Goal: Transaction & Acquisition: Obtain resource

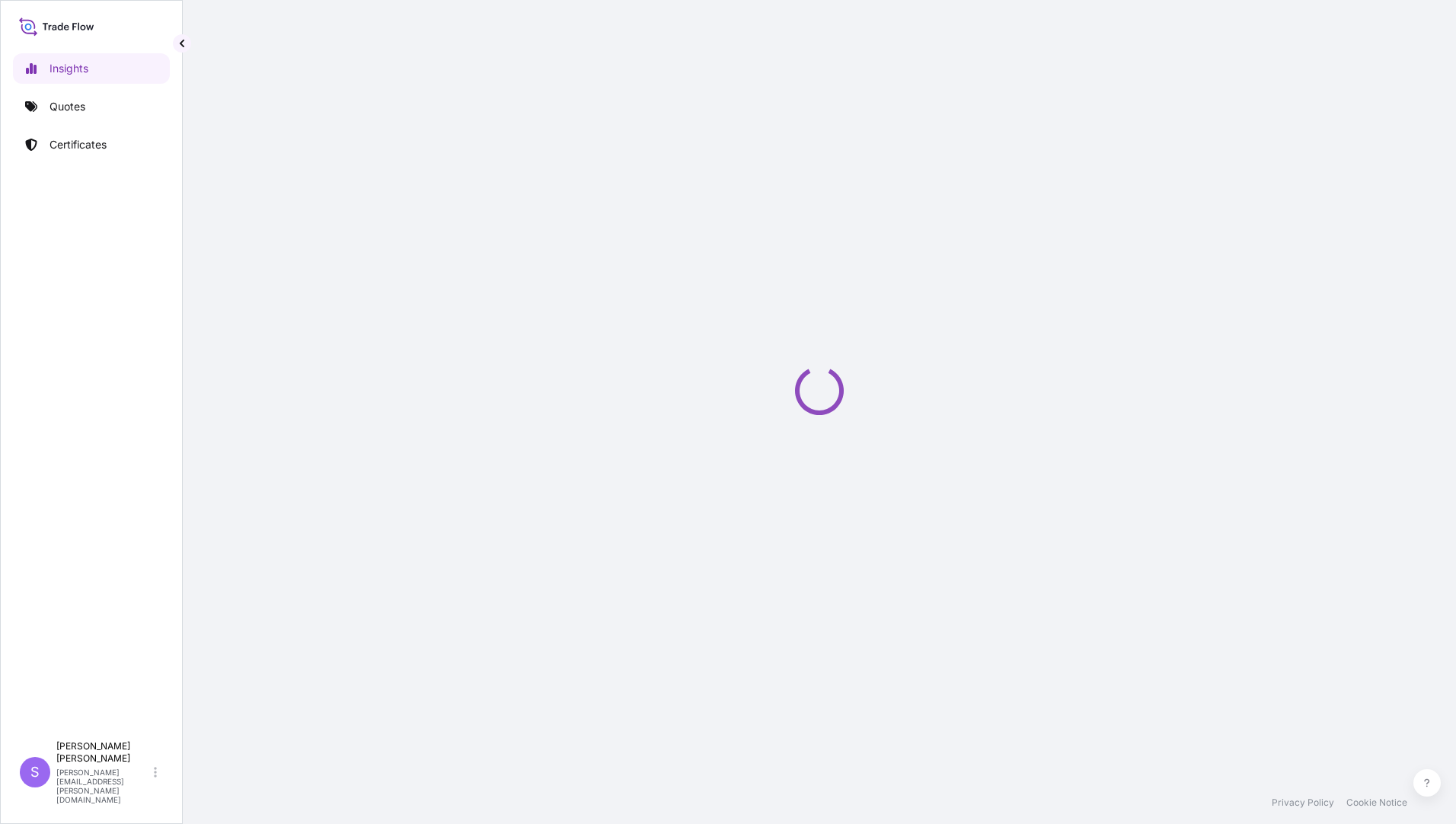
select select "2025"
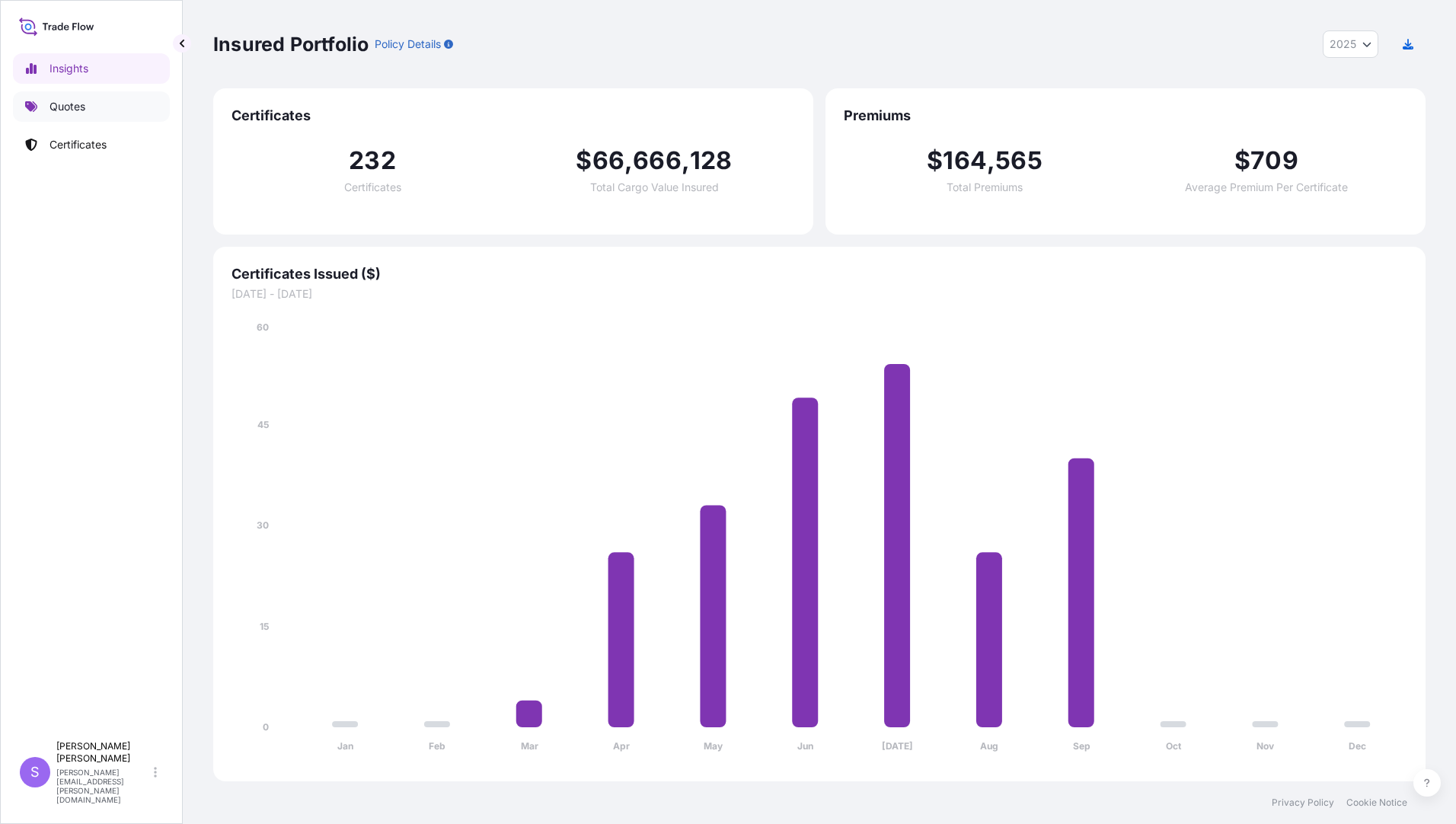
click at [61, 111] on p "Quotes" at bounding box center [67, 106] width 36 height 15
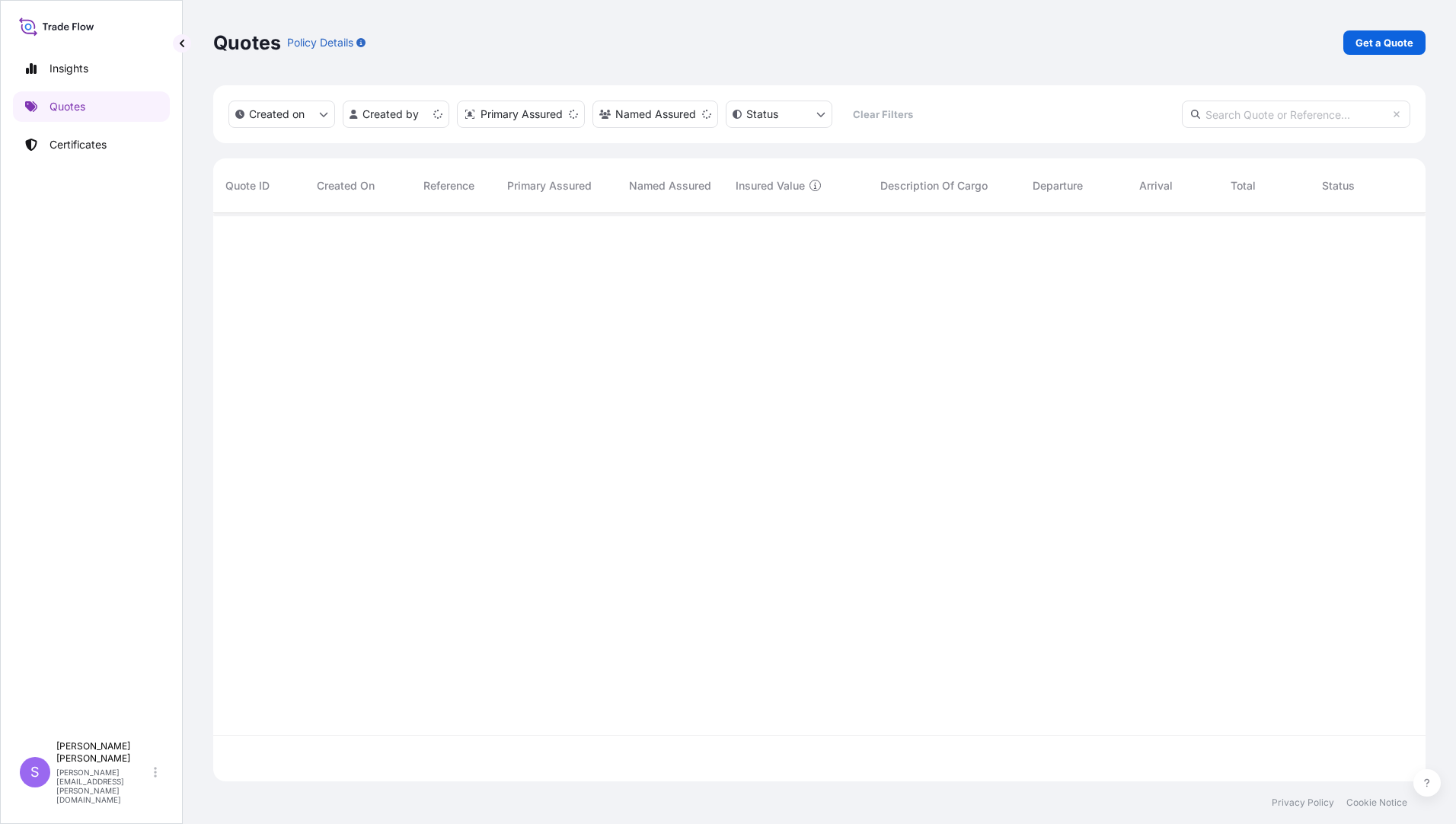
scroll to position [565, 1201]
click at [1368, 48] on p "Get a Quote" at bounding box center [1384, 42] width 57 height 15
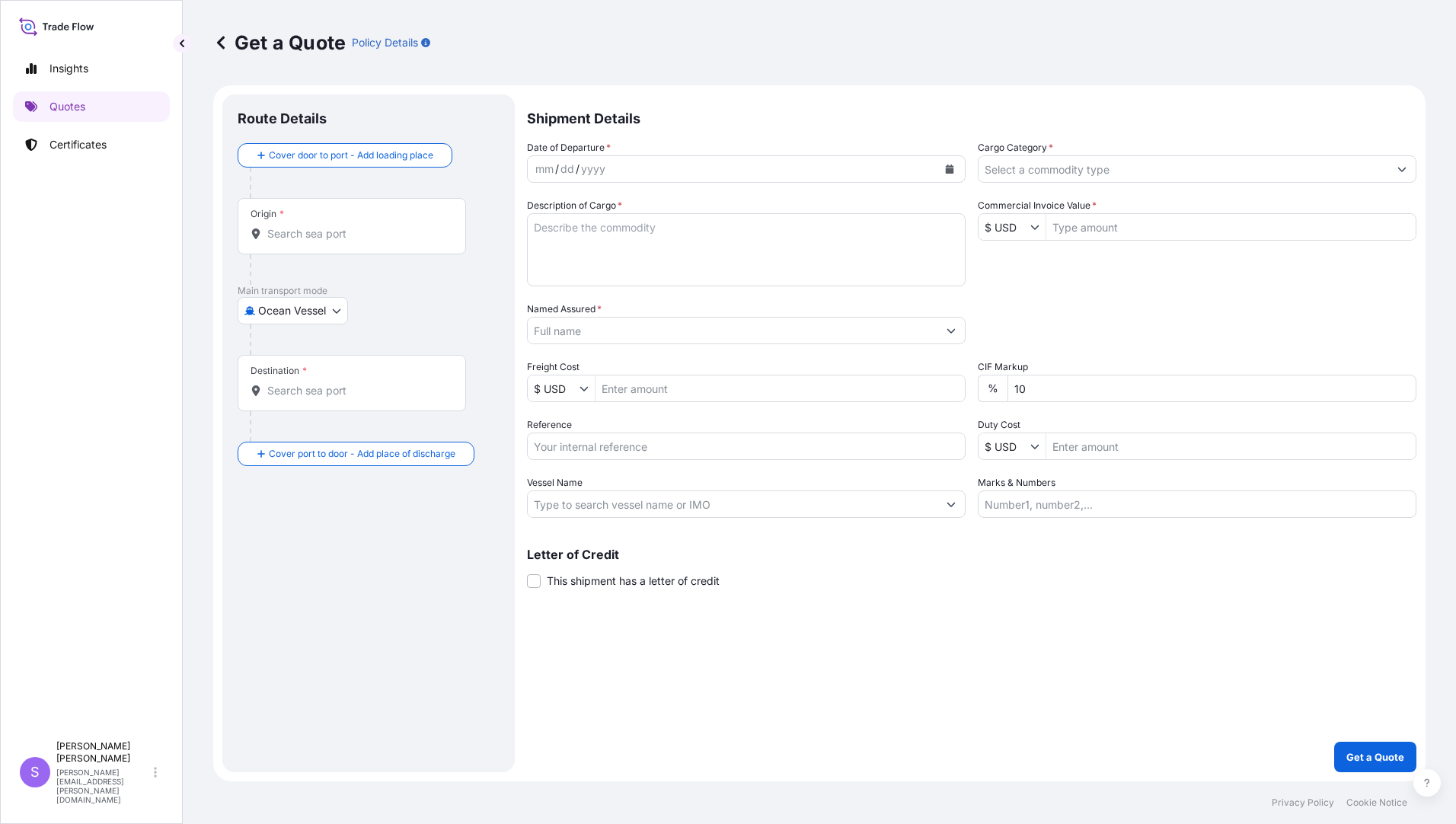
click at [335, 315] on body "Insights Quotes Certificates S [PERSON_NAME] [PERSON_NAME][EMAIL_ADDRESS][PERSO…" at bounding box center [728, 412] width 1456 height 824
click at [282, 397] on div "Air (Including Courier)" at bounding box center [312, 405] width 138 height 27
select select "Air (Including Courier)"
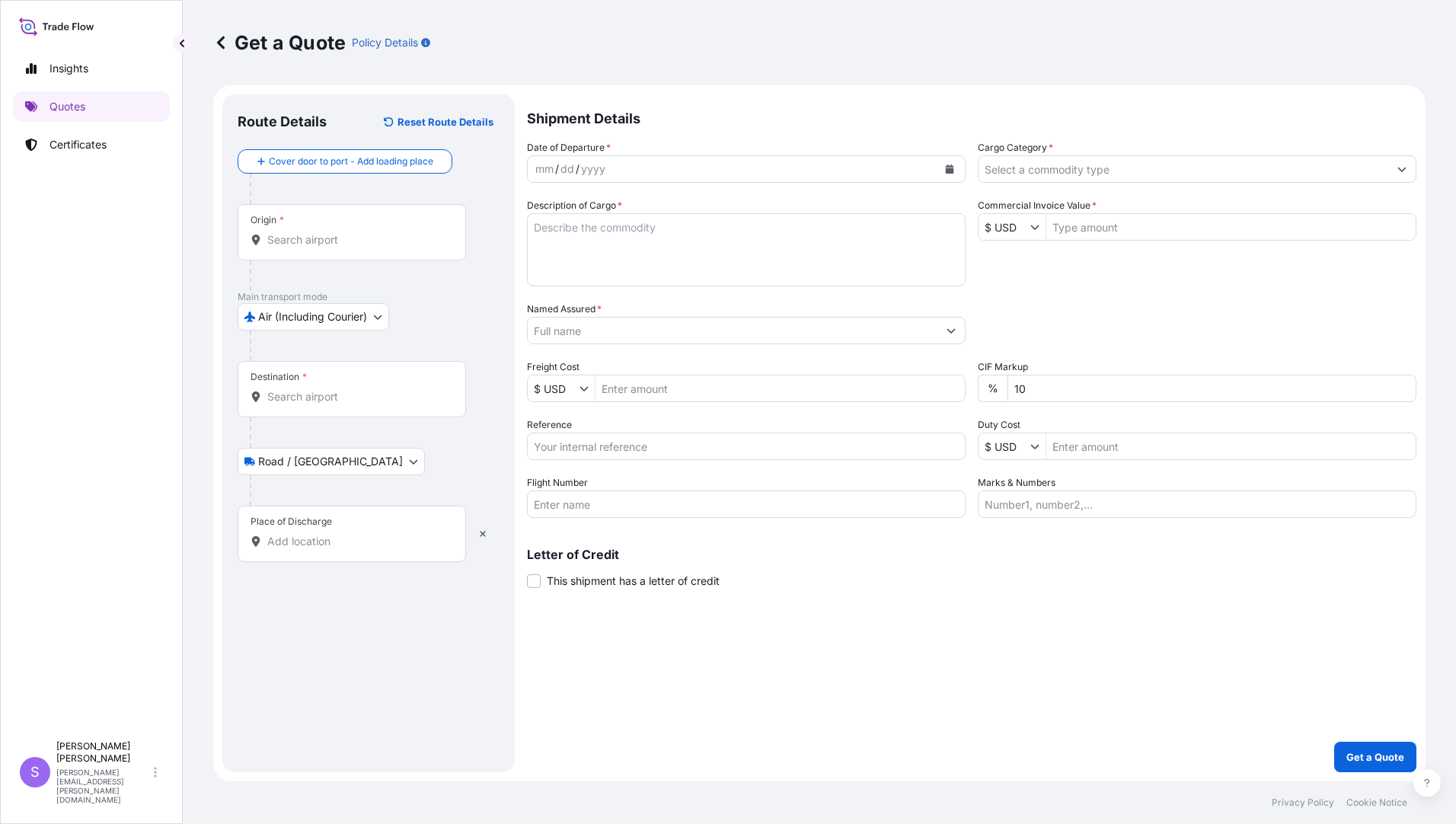
click at [350, 226] on div "Origin *" at bounding box center [352, 232] width 228 height 57
click at [350, 232] on input "Origin *" at bounding box center [357, 240] width 180 height 15
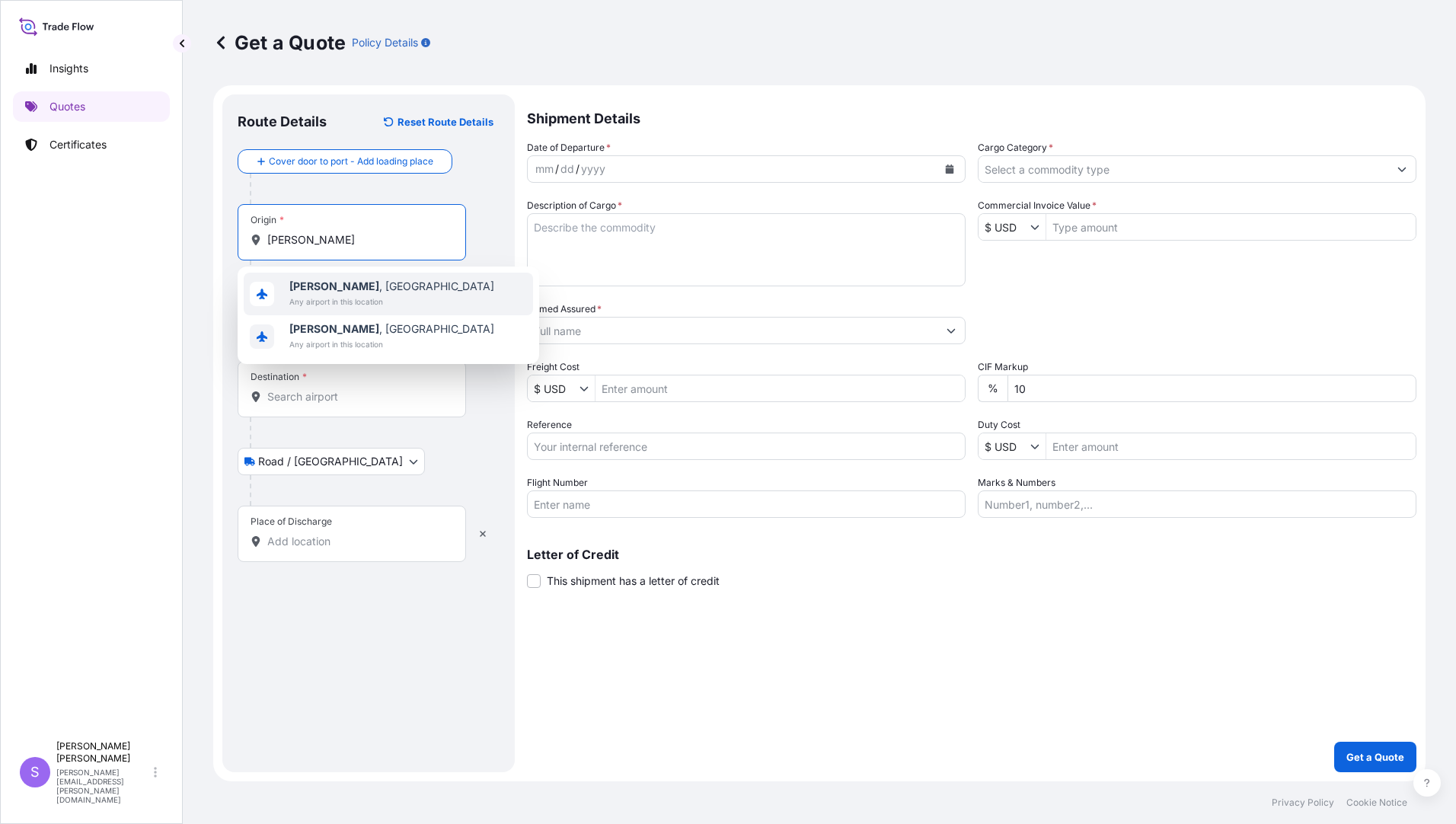
click at [336, 307] on span "Any airport in this location" at bounding box center [391, 301] width 205 height 15
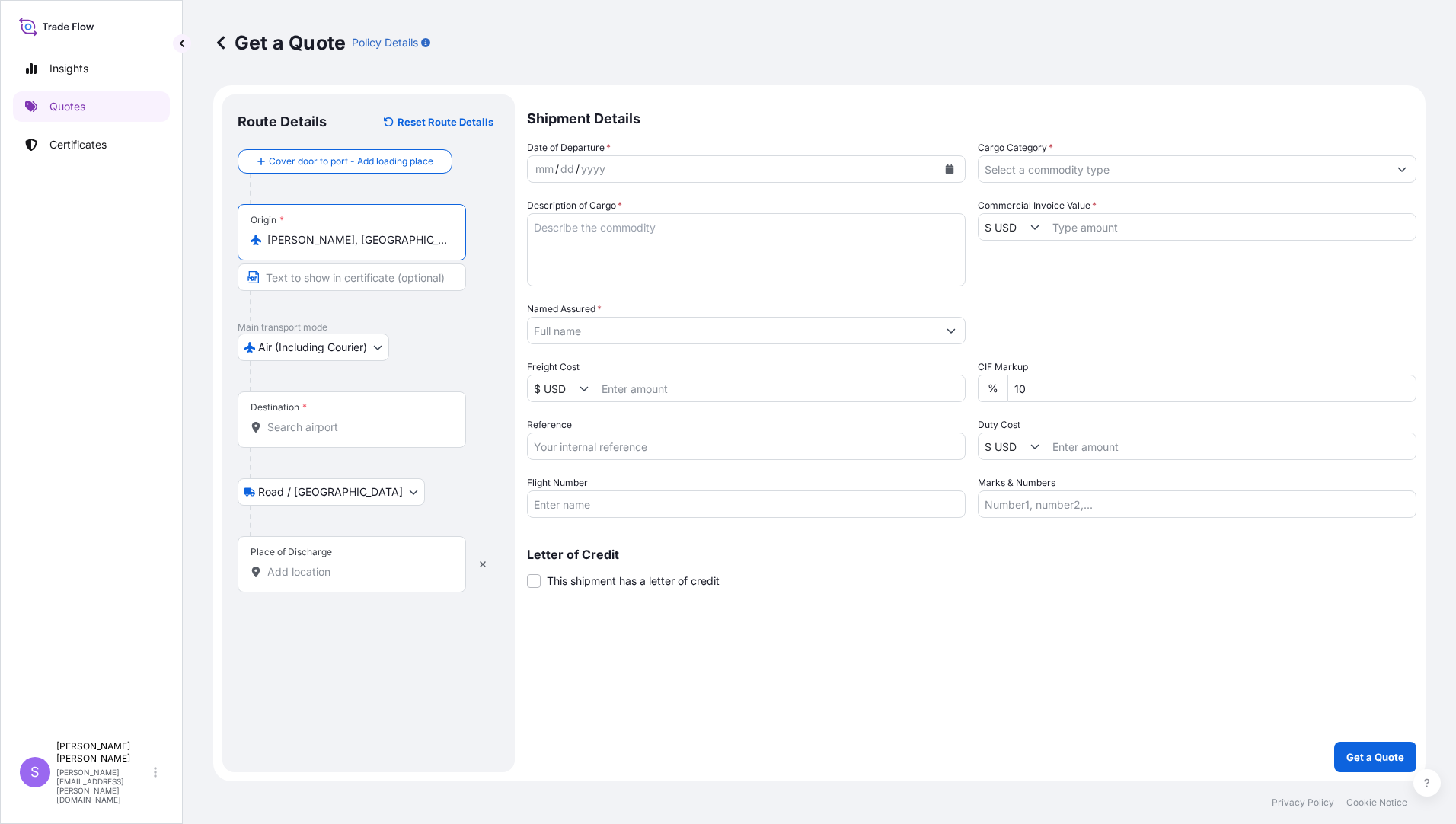
type input "[PERSON_NAME], [GEOGRAPHIC_DATA]"
click at [348, 439] on div "Destination *" at bounding box center [352, 419] width 228 height 57
click at [348, 435] on input "Destination *" at bounding box center [357, 427] width 180 height 15
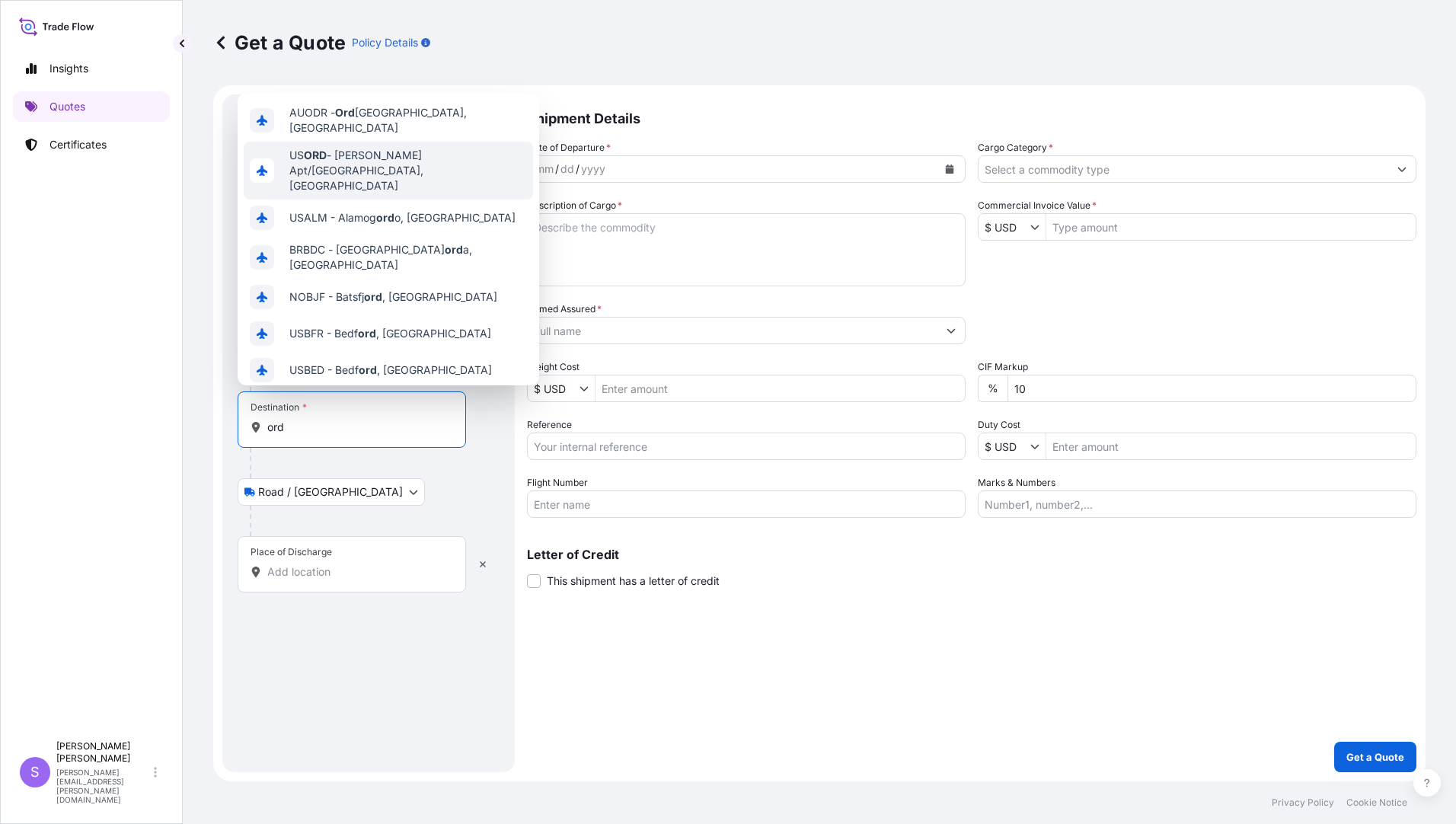
click at [458, 161] on div "US [PERSON_NAME] Apt/[GEOGRAPHIC_DATA], [GEOGRAPHIC_DATA]" at bounding box center [388, 170] width 289 height 57
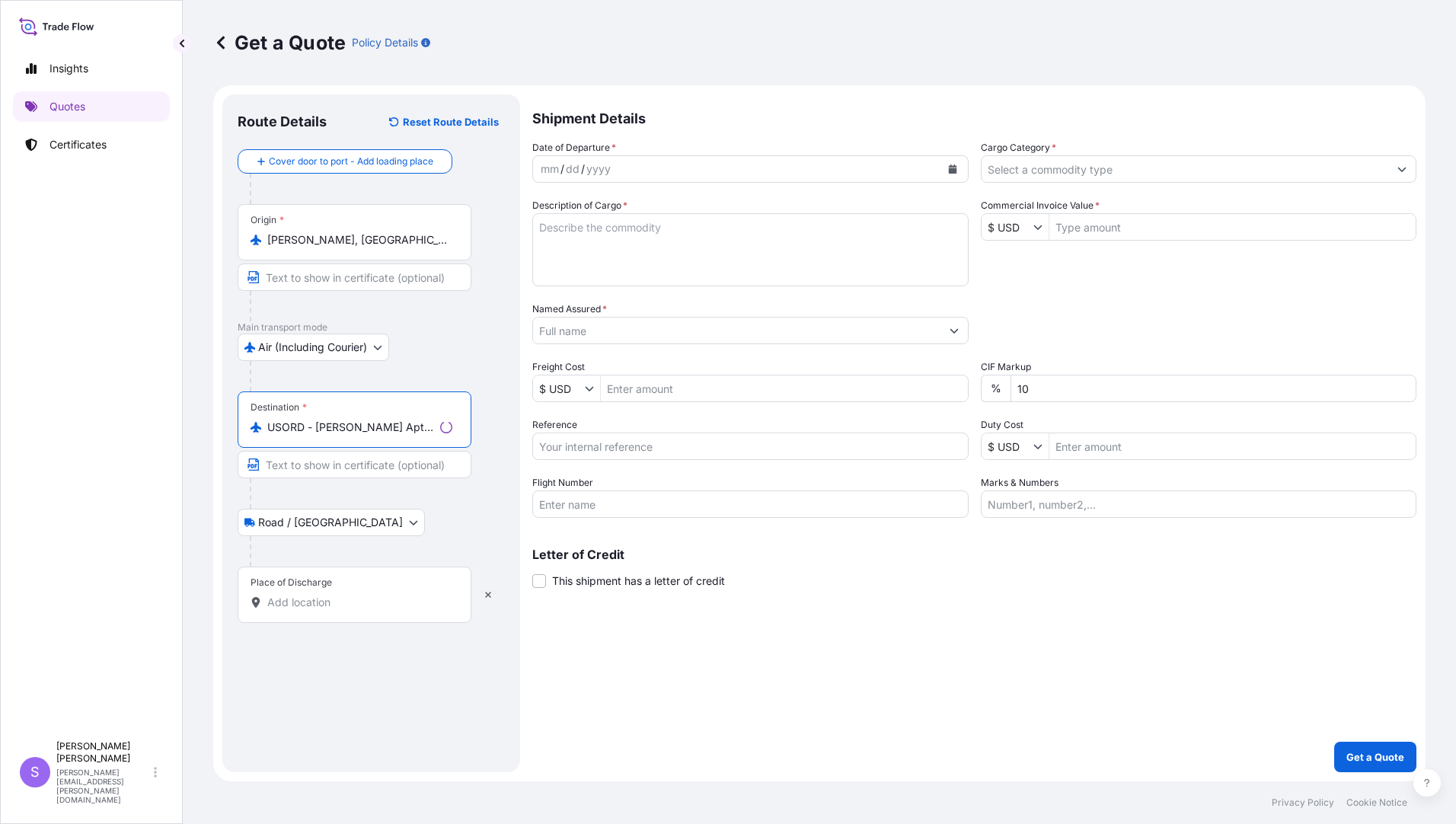
type input "USORD - [PERSON_NAME] Apt/[GEOGRAPHIC_DATA], [GEOGRAPHIC_DATA]"
click at [339, 606] on input "Place of Discharge" at bounding box center [357, 602] width 180 height 15
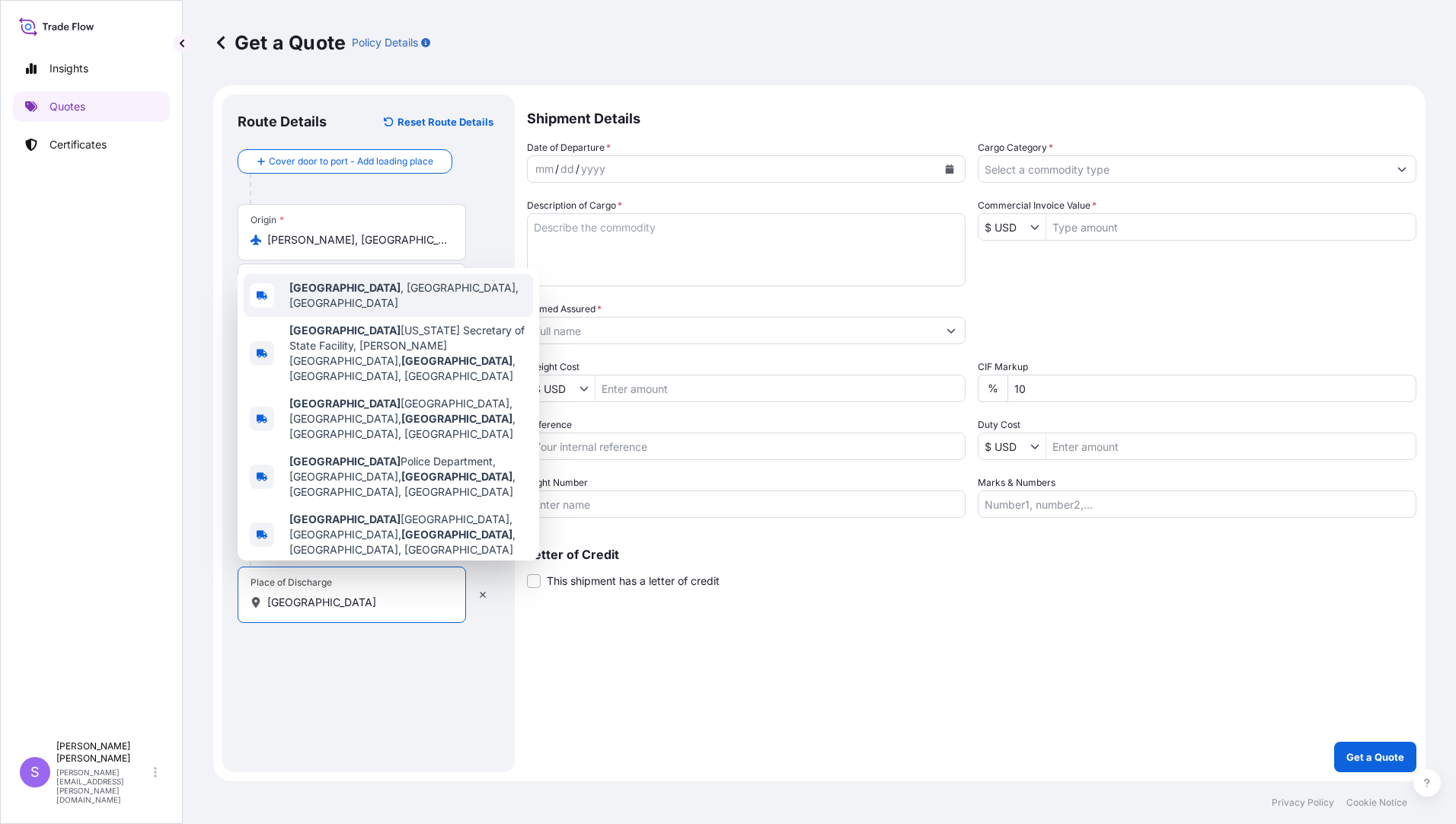
click at [394, 311] on span "[GEOGRAPHIC_DATA] , [GEOGRAPHIC_DATA], [GEOGRAPHIC_DATA]" at bounding box center [408, 295] width 238 height 30
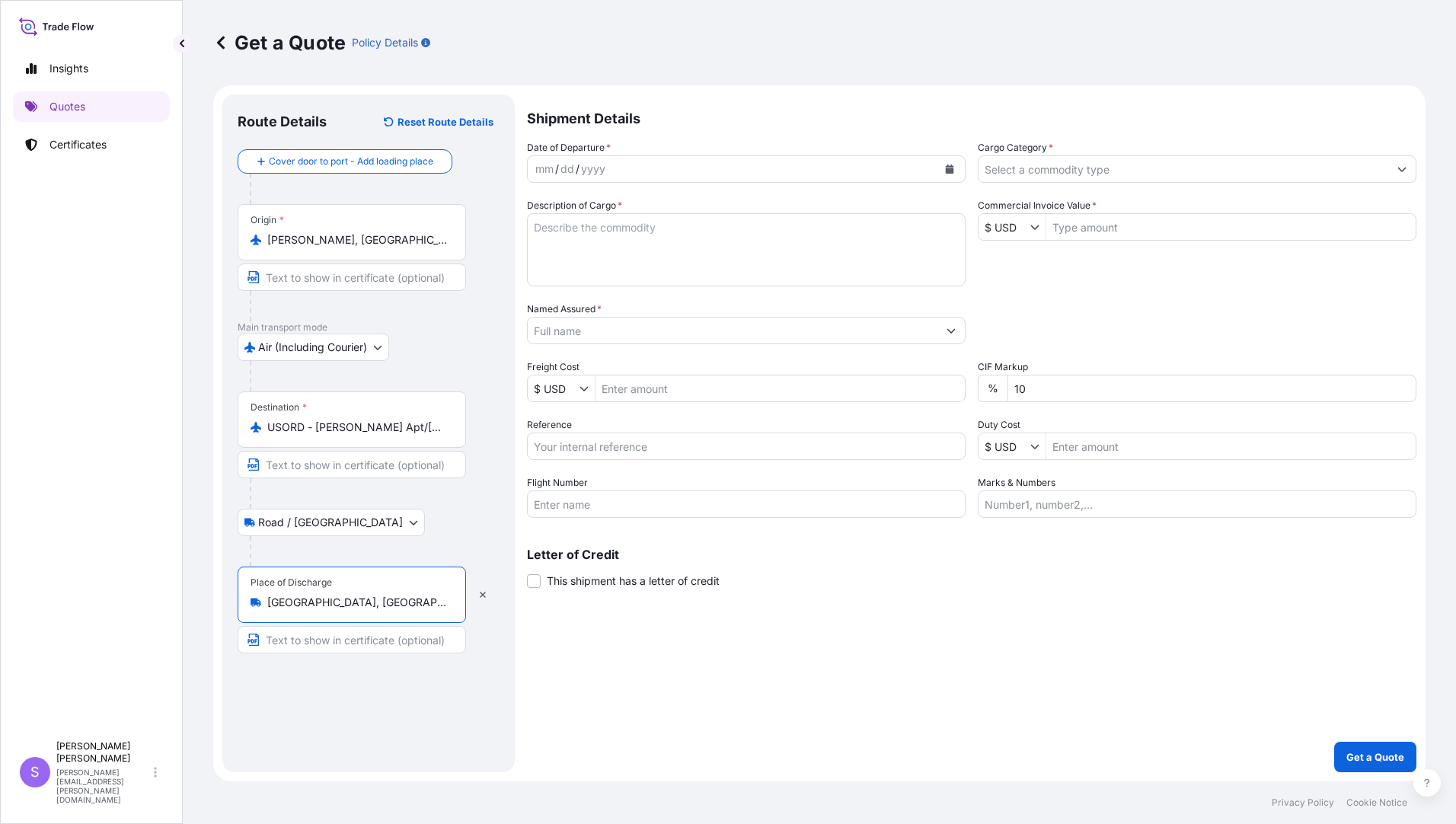
type input "[GEOGRAPHIC_DATA], [GEOGRAPHIC_DATA], [GEOGRAPHIC_DATA]"
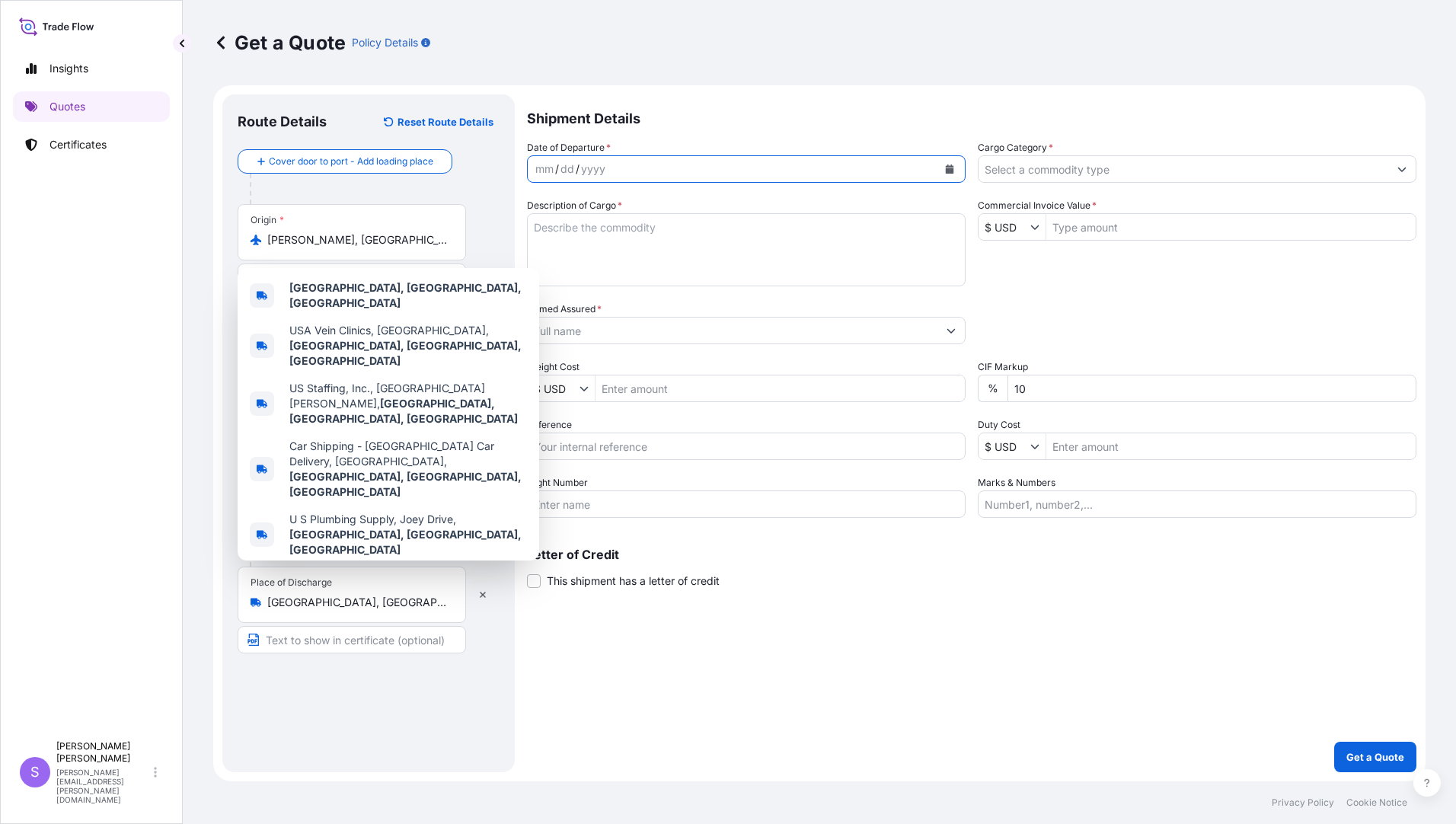
click at [955, 167] on button "Calendar" at bounding box center [949, 168] width 25 height 25
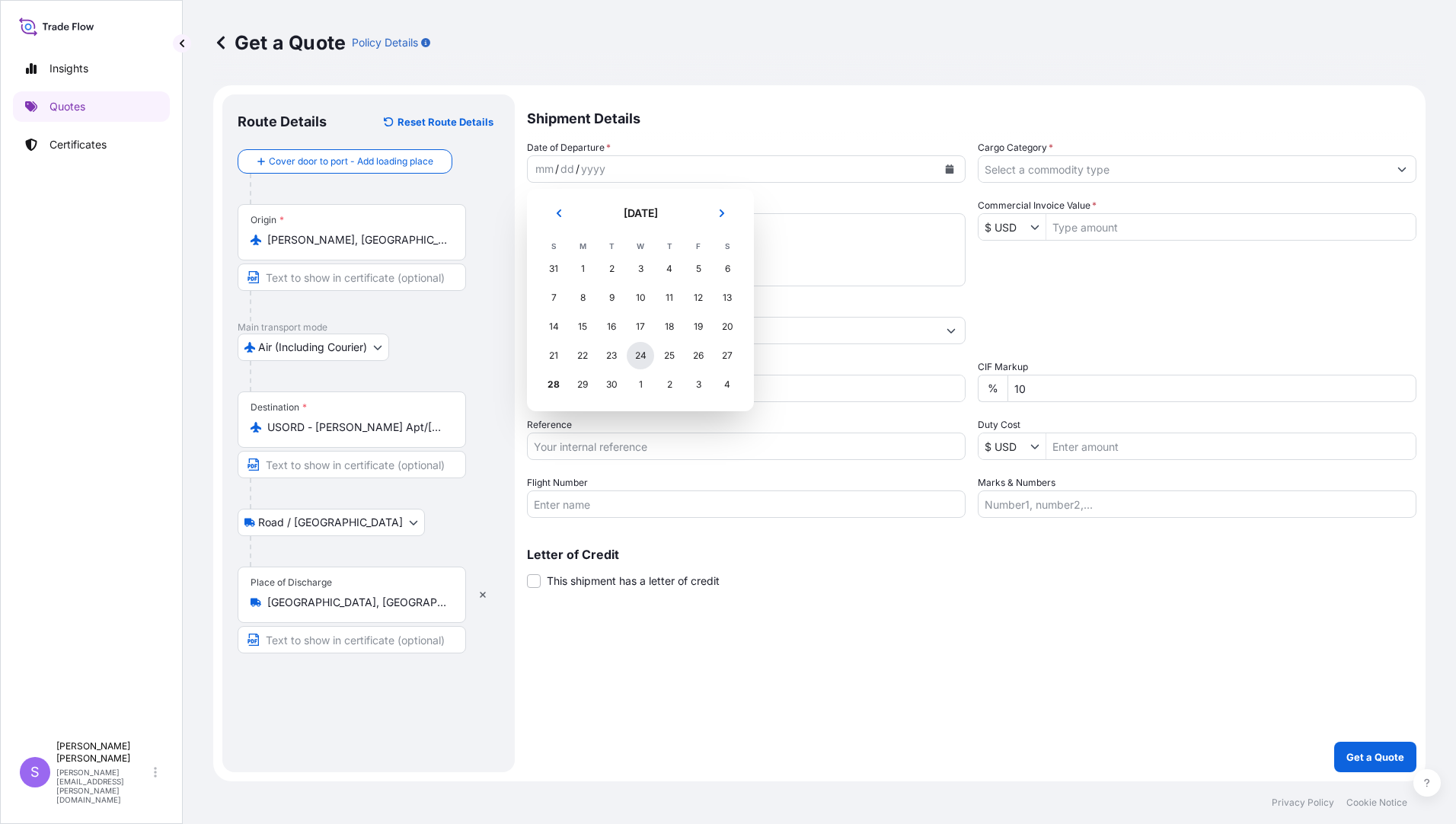
click at [634, 356] on div "24" at bounding box center [640, 355] width 27 height 27
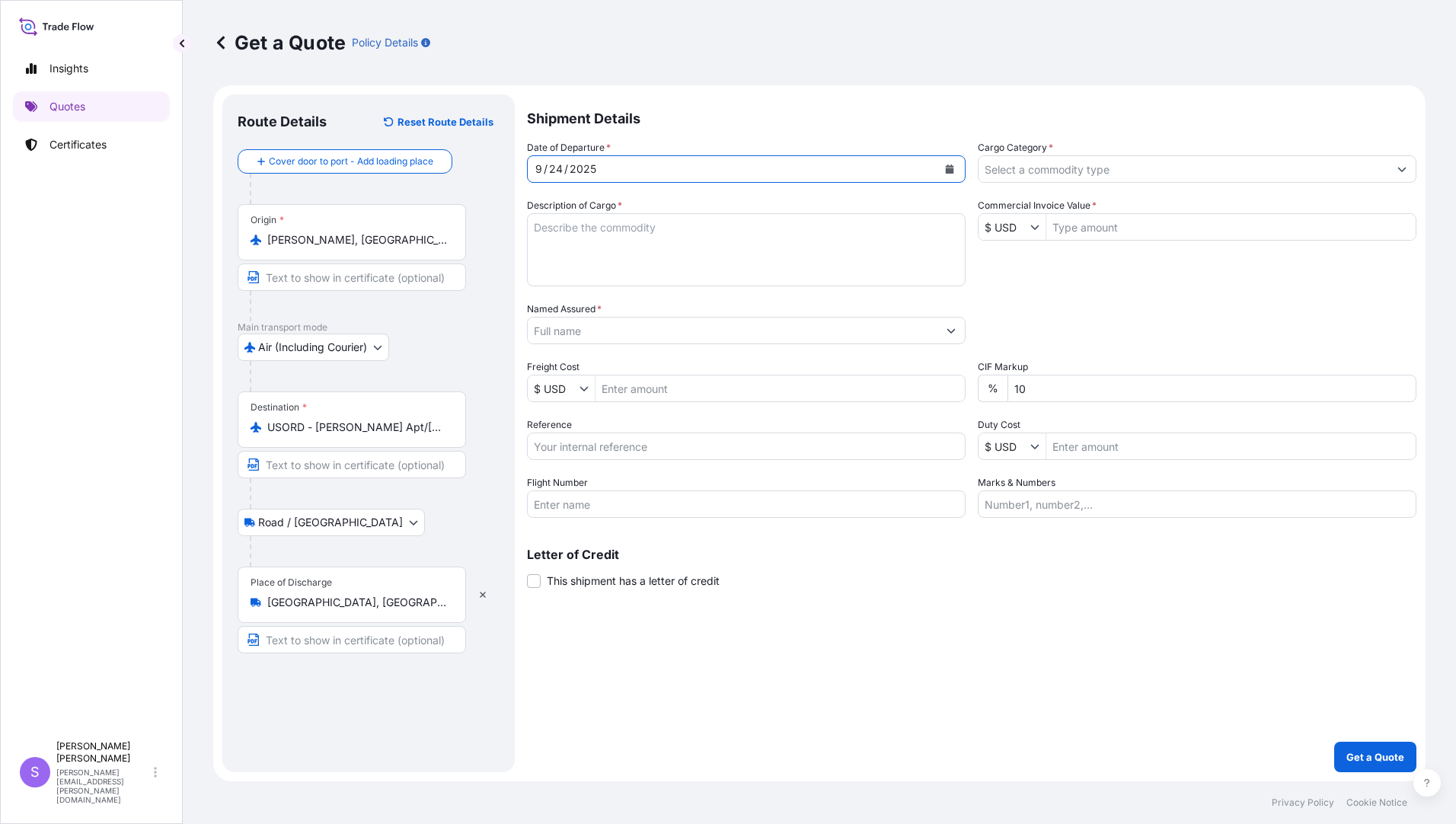
click at [1045, 163] on input "Cargo Category *" at bounding box center [1183, 169] width 410 height 27
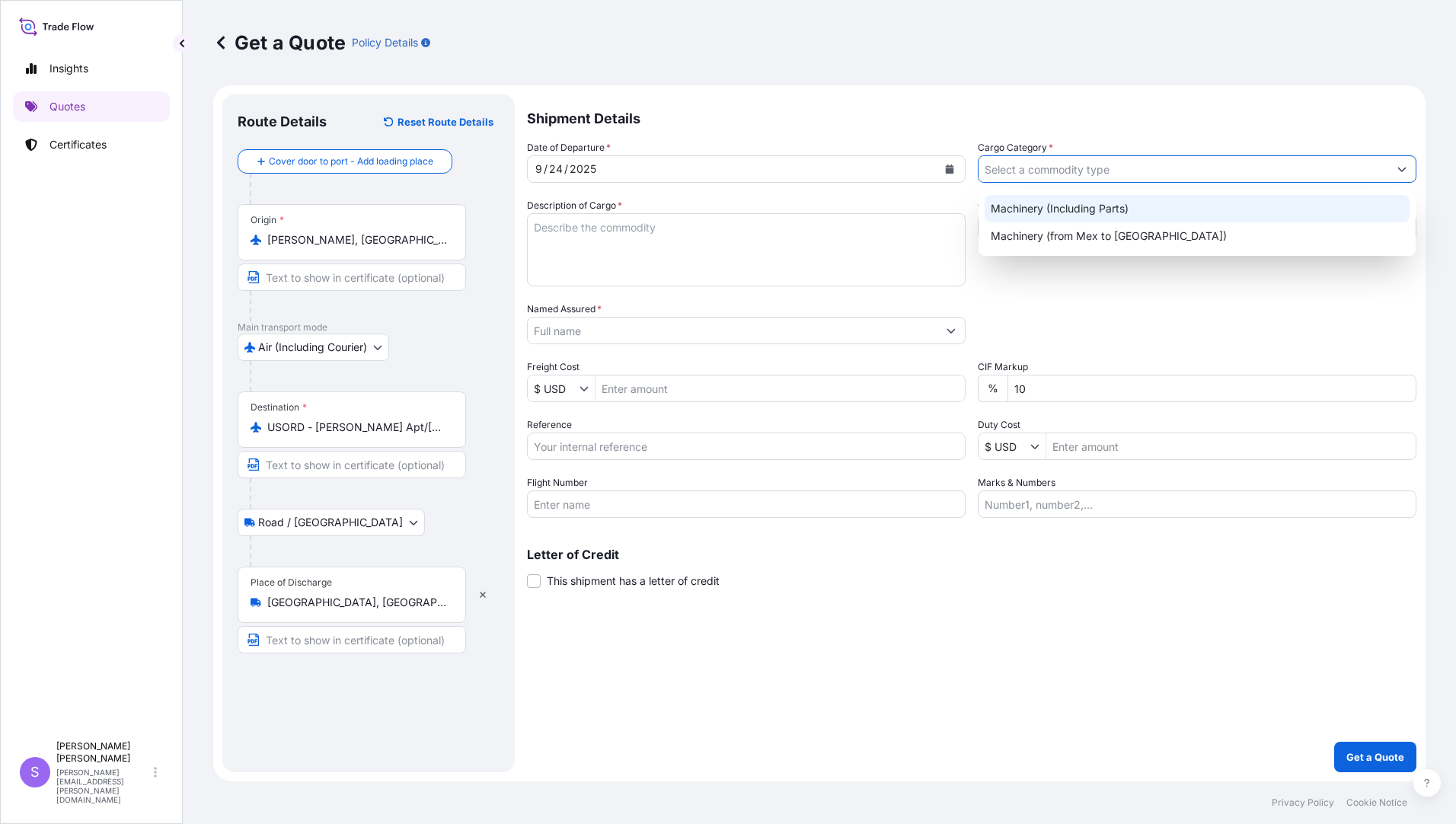
click at [1041, 204] on div "Machinery (Including Parts)" at bounding box center [1197, 208] width 425 height 27
type input "Machinery (Including Parts)"
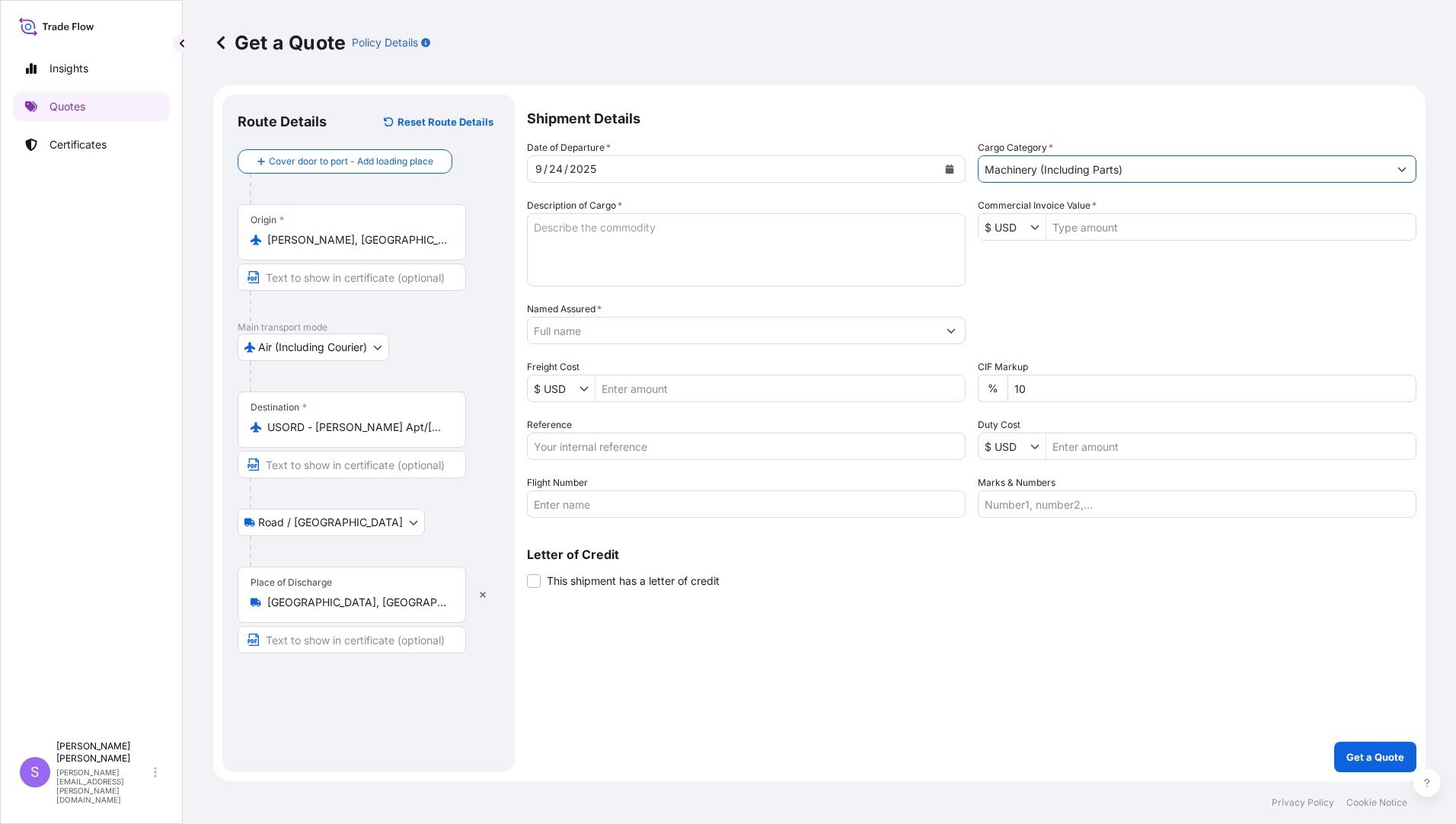
click at [705, 257] on textarea "Description of Cargo *" at bounding box center [746, 250] width 438 height 73
type textarea "i"
type textarea "INGERSOLL PARTS"
click at [1129, 223] on input "Commercial Invoice Value *" at bounding box center [1231, 227] width 370 height 27
type input "57,044.34"
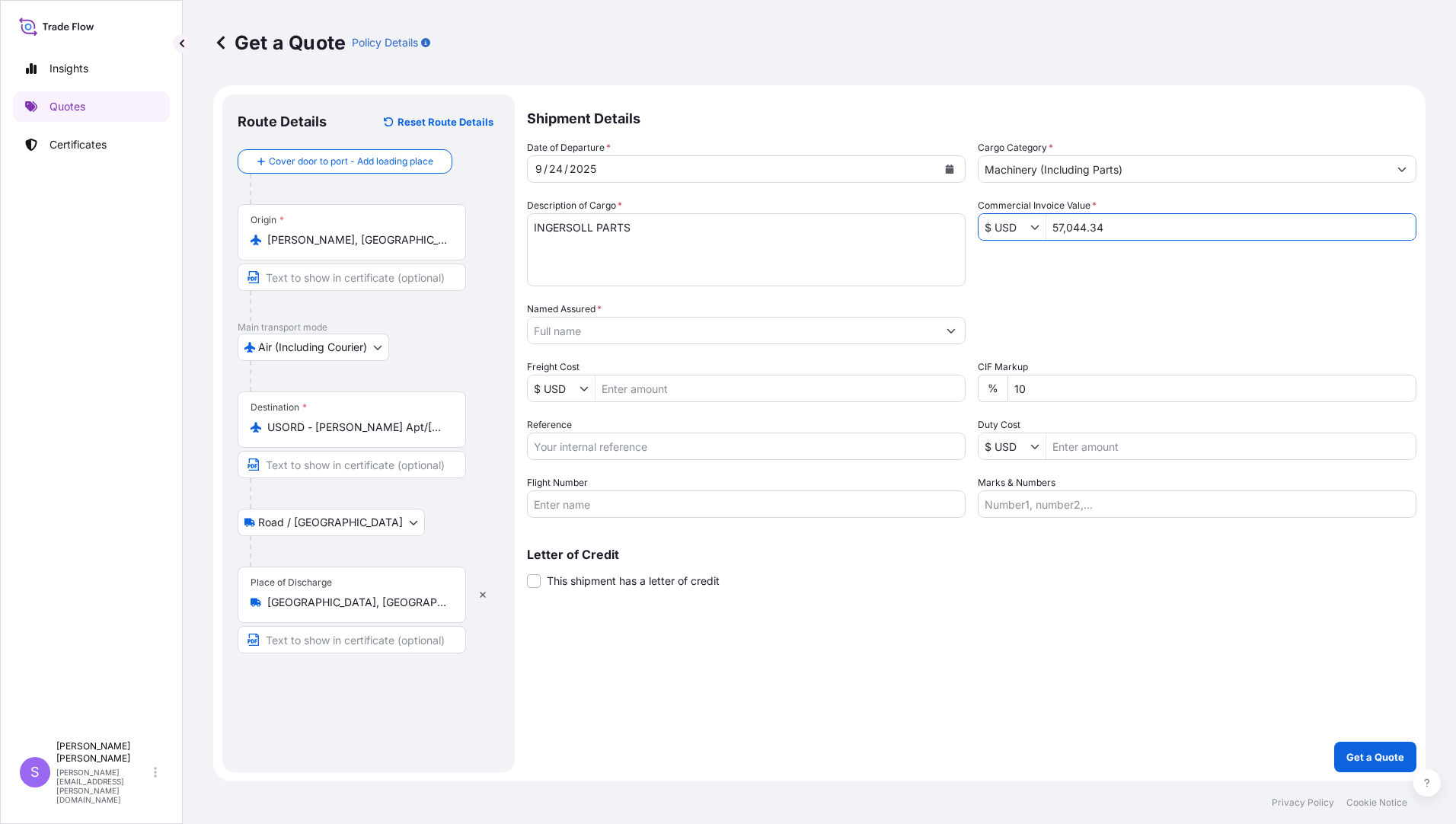
click at [730, 334] on input "Named Assured *" at bounding box center [732, 331] width 410 height 27
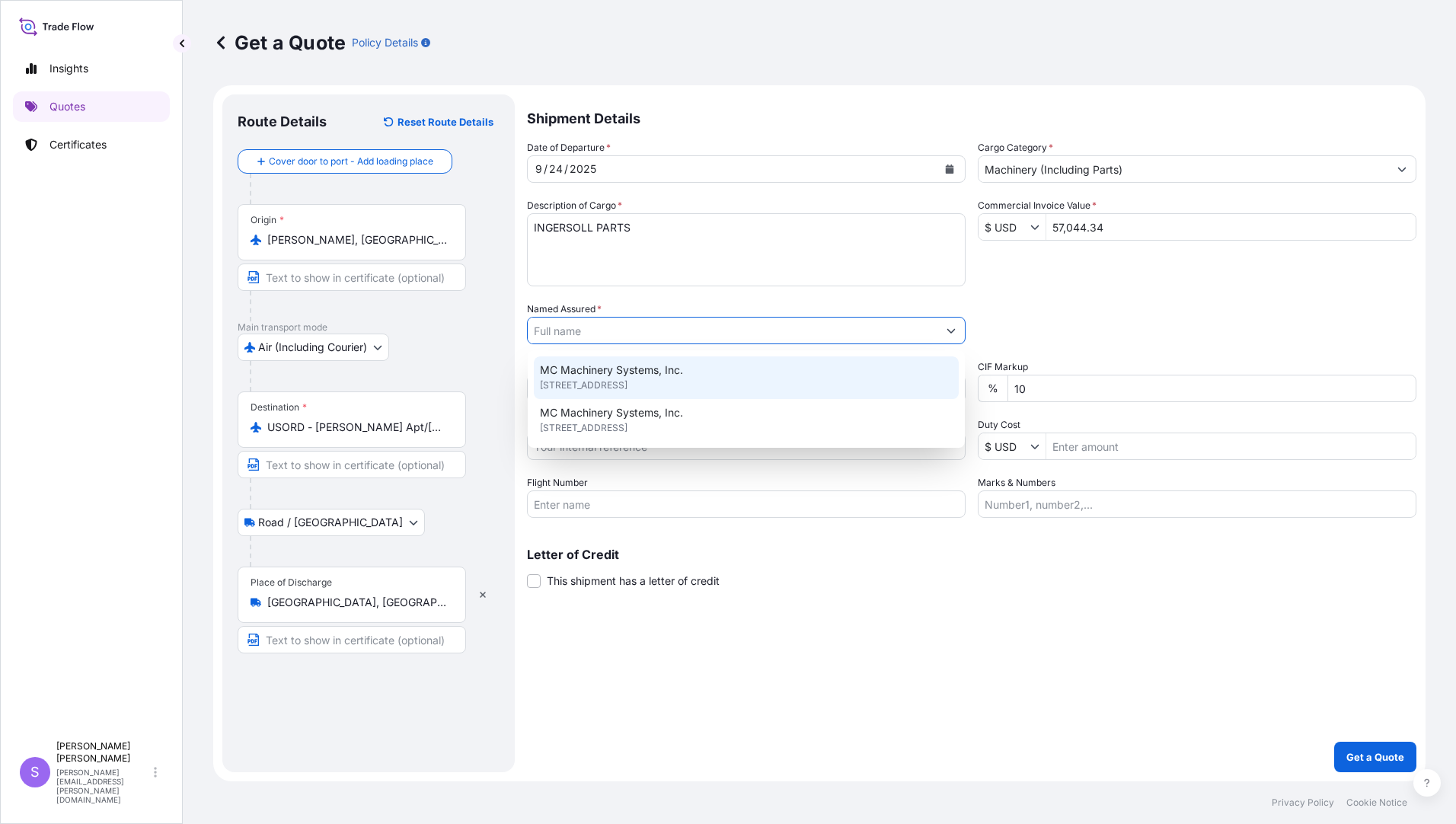
click at [676, 374] on span "MC Machinery Systems, Inc." at bounding box center [611, 370] width 143 height 15
type input "MC Machinery Systems, Inc."
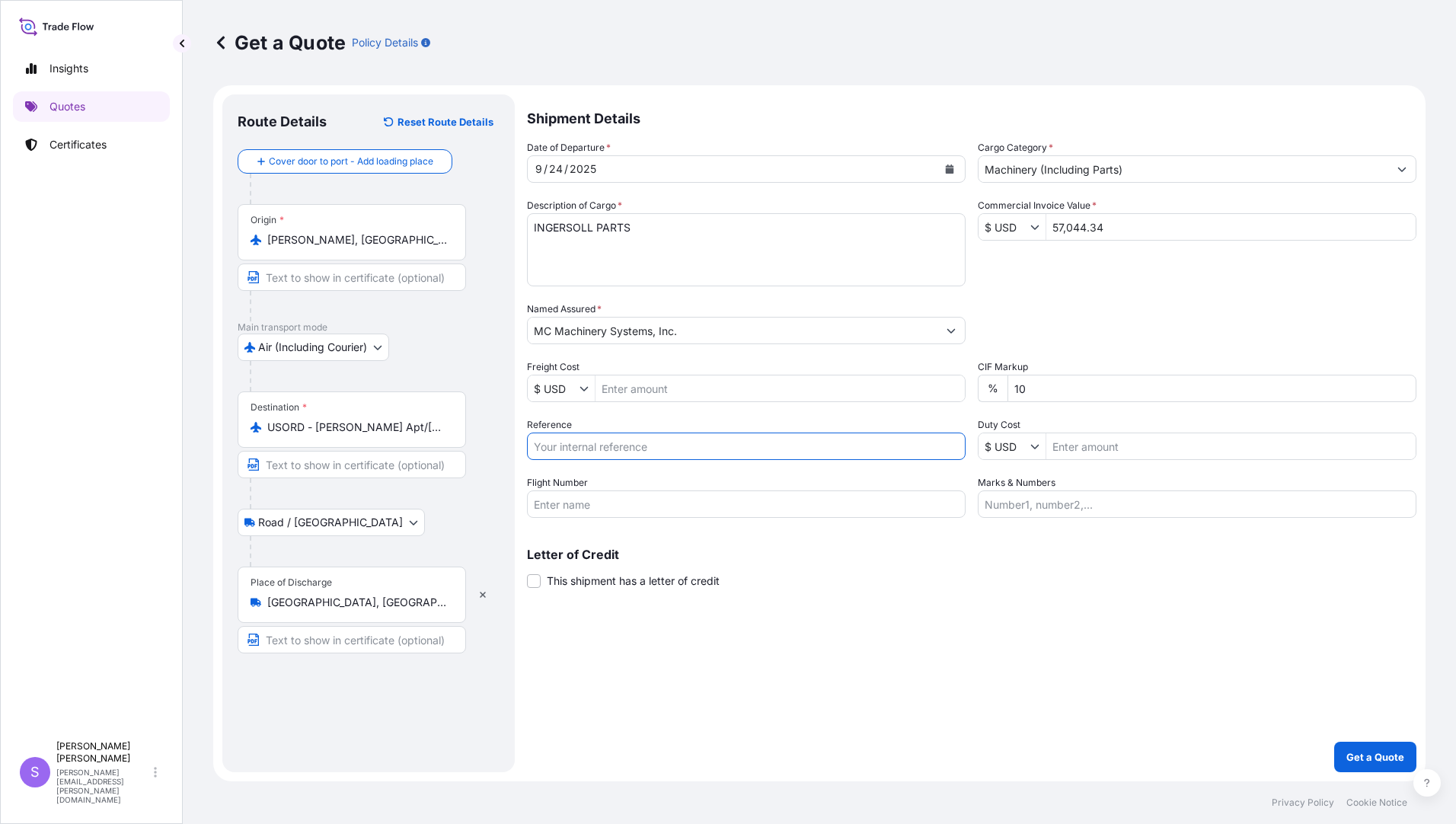
click at [639, 445] on input "Reference" at bounding box center [746, 446] width 438 height 27
click at [579, 448] on input "YDG" at bounding box center [746, 446] width 438 height 27
type input "YDG-0243 8041"
click at [648, 504] on input "Flight Number" at bounding box center [746, 504] width 438 height 27
type input "AC845A/29"
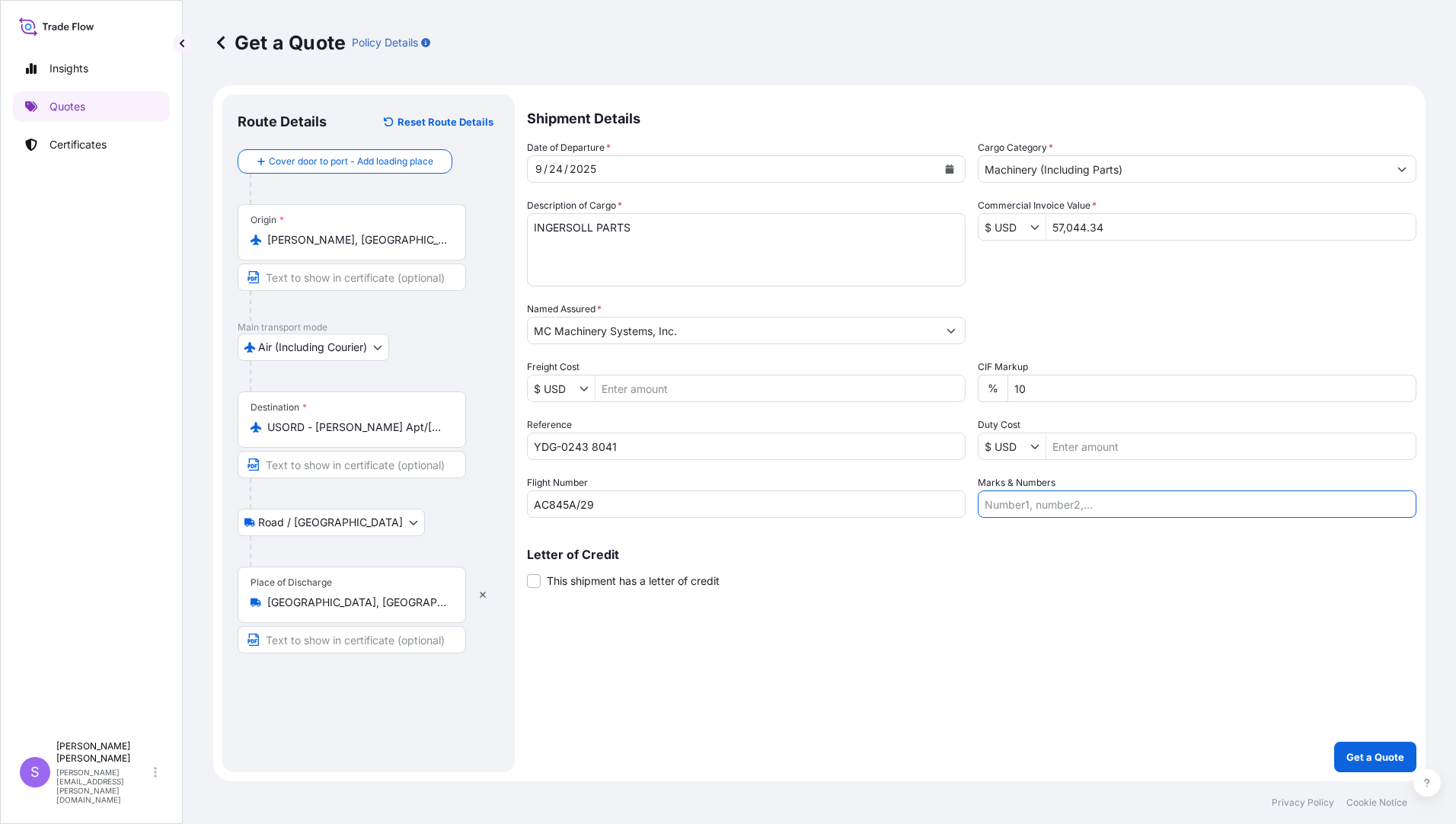
click at [1053, 503] on input "Marks & Numbers" at bounding box center [1197, 504] width 438 height 27
drag, startPoint x: 1395, startPoint y: 507, endPoint x: 923, endPoint y: 503, distance: 472.0
click at [923, 503] on div "Date of Departure * [DATE] Cargo Category * Machinery (Including Parts) Descrip…" at bounding box center [971, 328] width 889 height 378
type input "198193, 196913, 197754, 197854, 197897, 197829, 198027, 198103, 198164, 198181"
click at [813, 580] on div "Letter of Credit This shipment has a letter of credit Letter of credit * Letter…" at bounding box center [971, 568] width 889 height 41
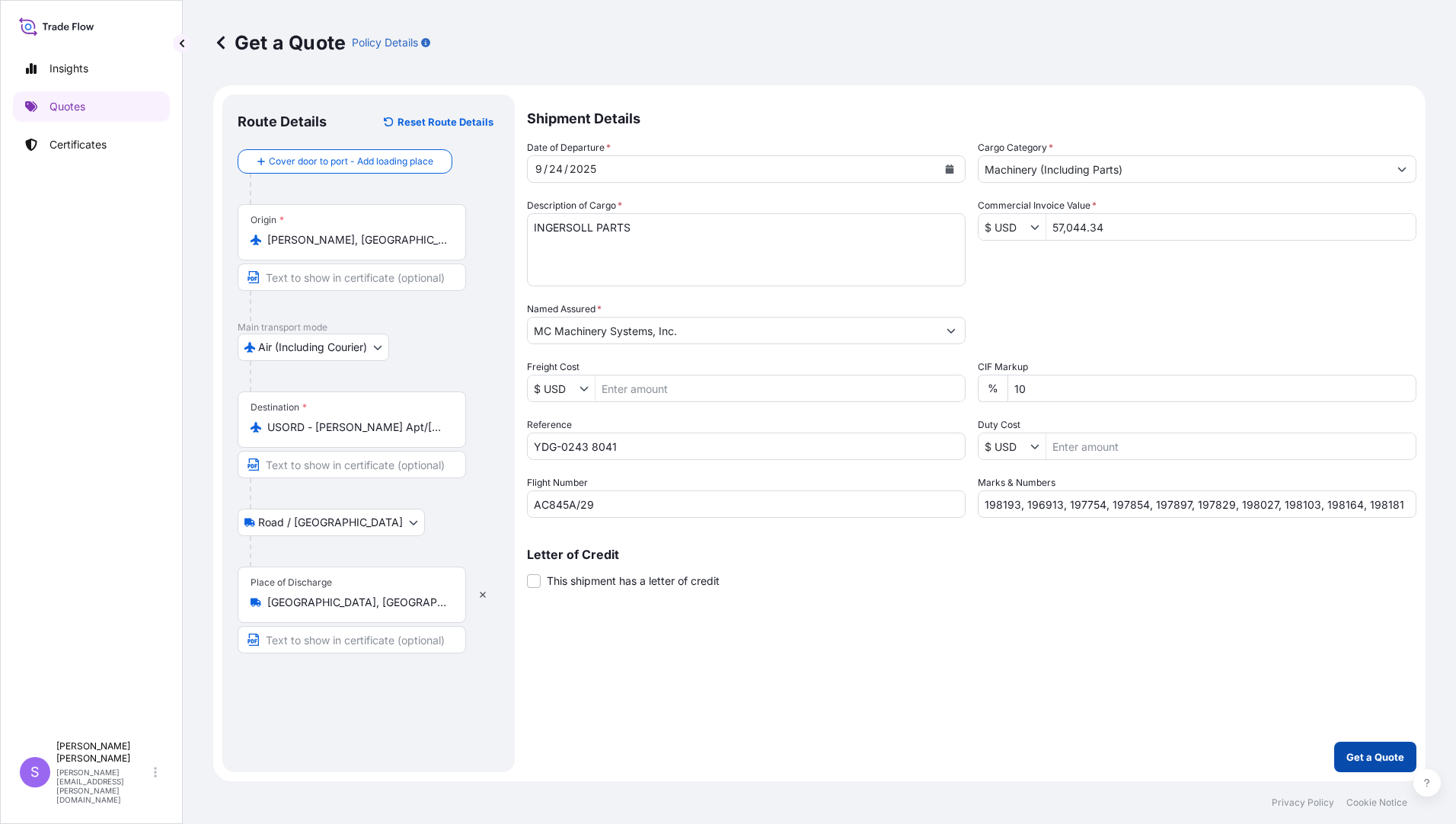
click at [1349, 757] on p "Get a Quote" at bounding box center [1375, 757] width 57 height 15
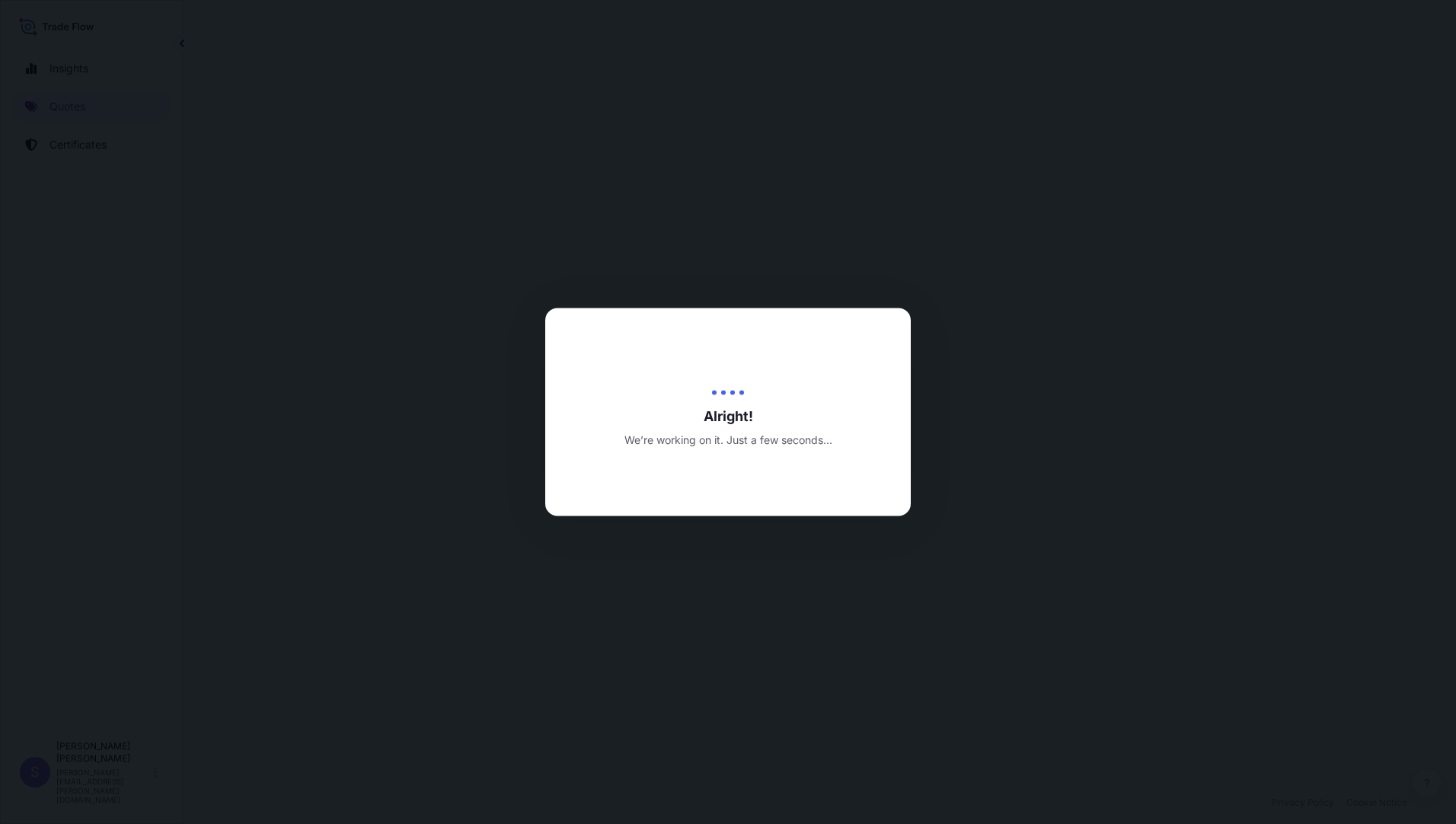
select select "Air (Including Courier)"
select select "Road / [GEOGRAPHIC_DATA]"
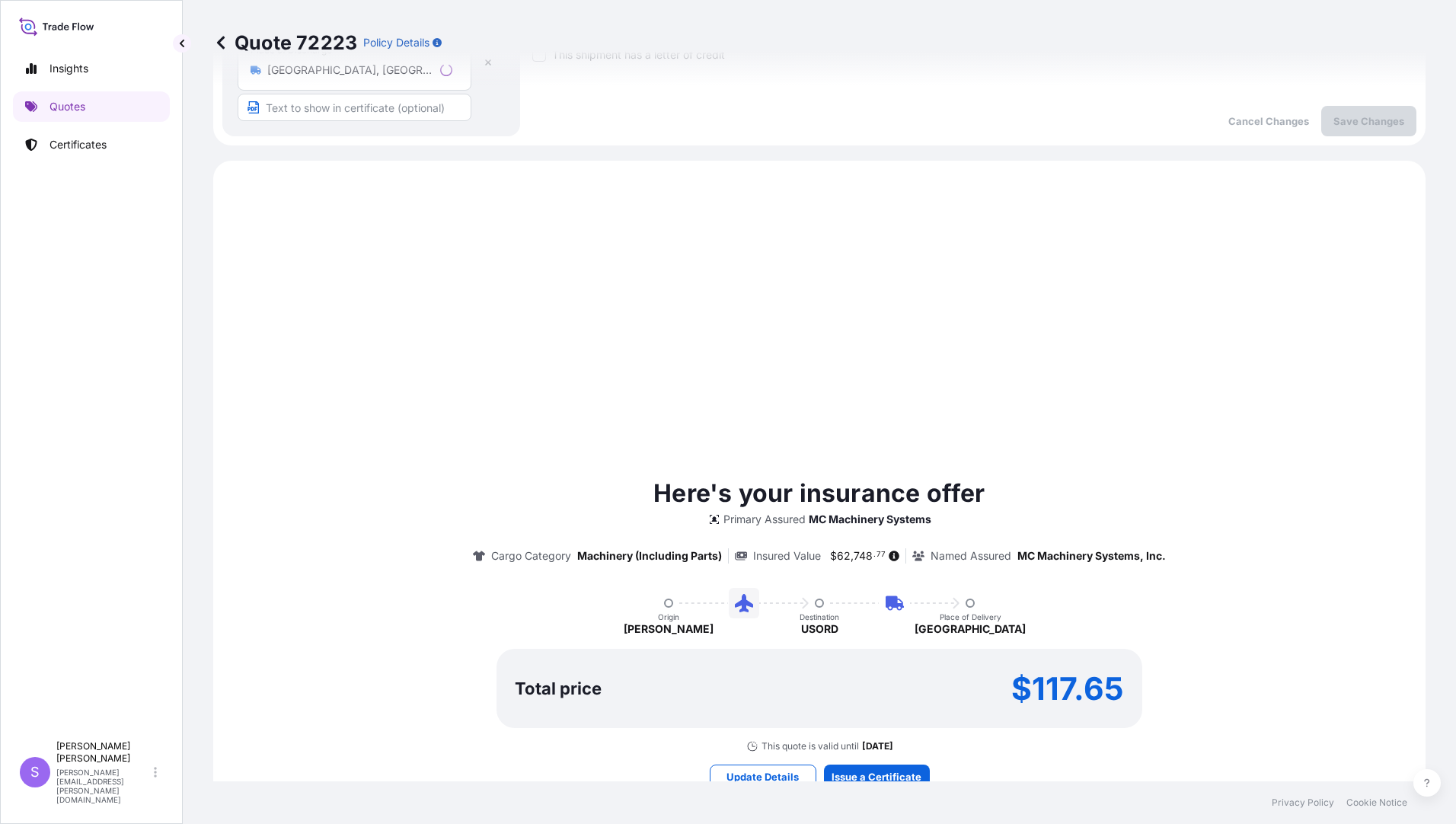
scroll to position [611, 0]
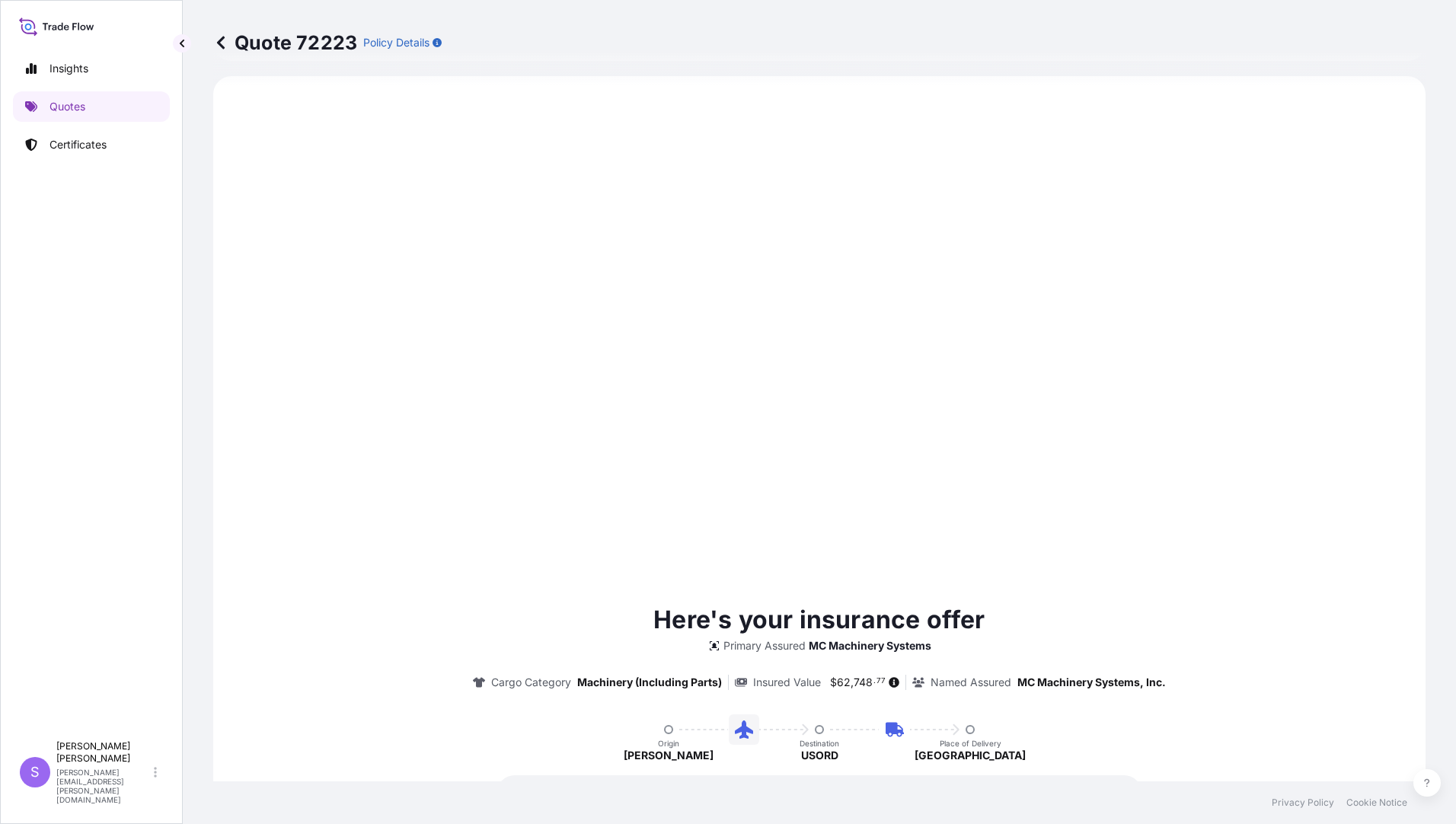
type input "[DATE]"
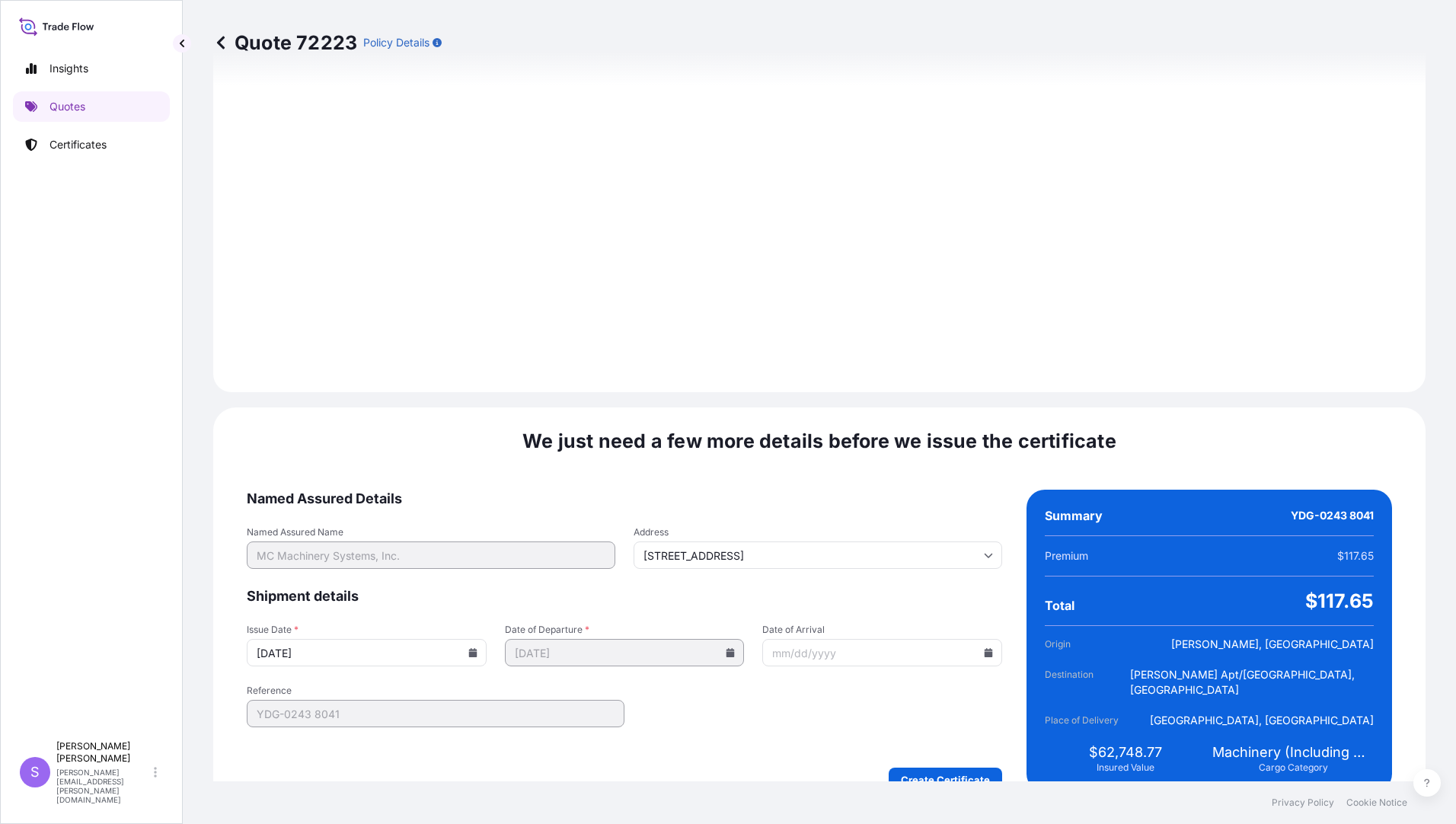
scroll to position [1660, 0]
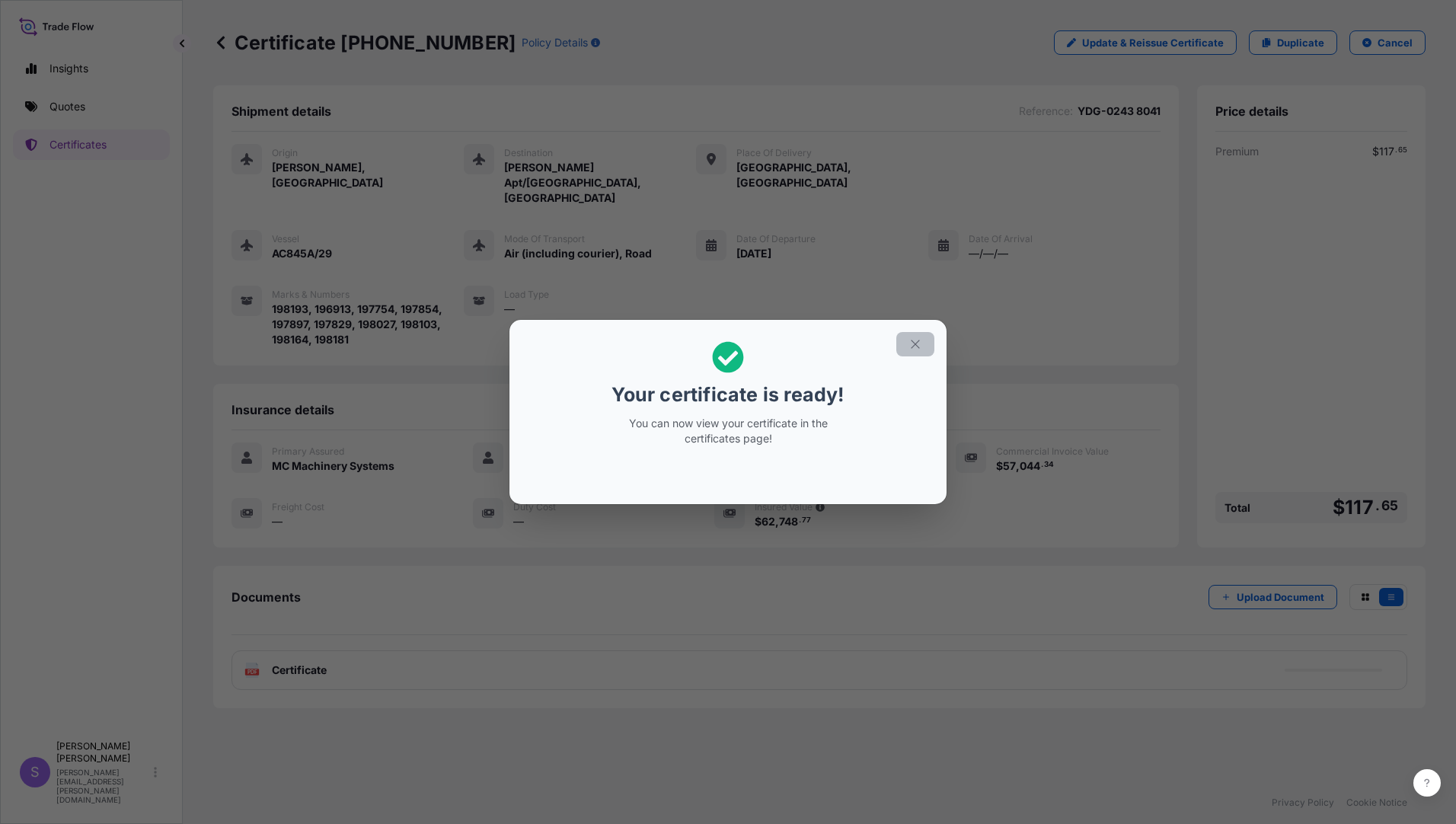
click at [916, 341] on icon "button" at bounding box center [915, 344] width 14 height 14
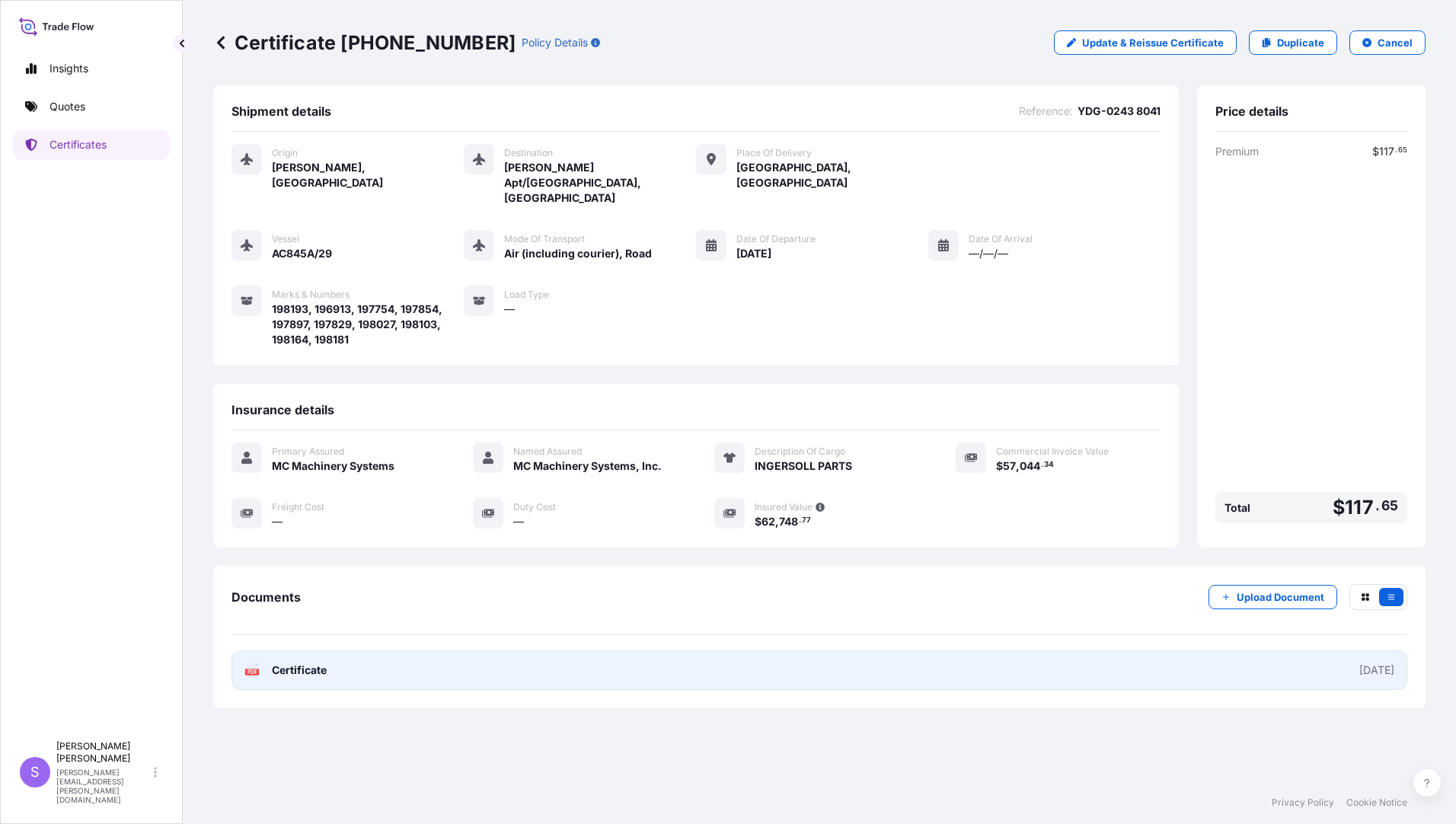
click at [303, 663] on span "Certificate" at bounding box center [299, 670] width 55 height 15
